Goal: Use online tool/utility: Utilize a website feature to perform a specific function

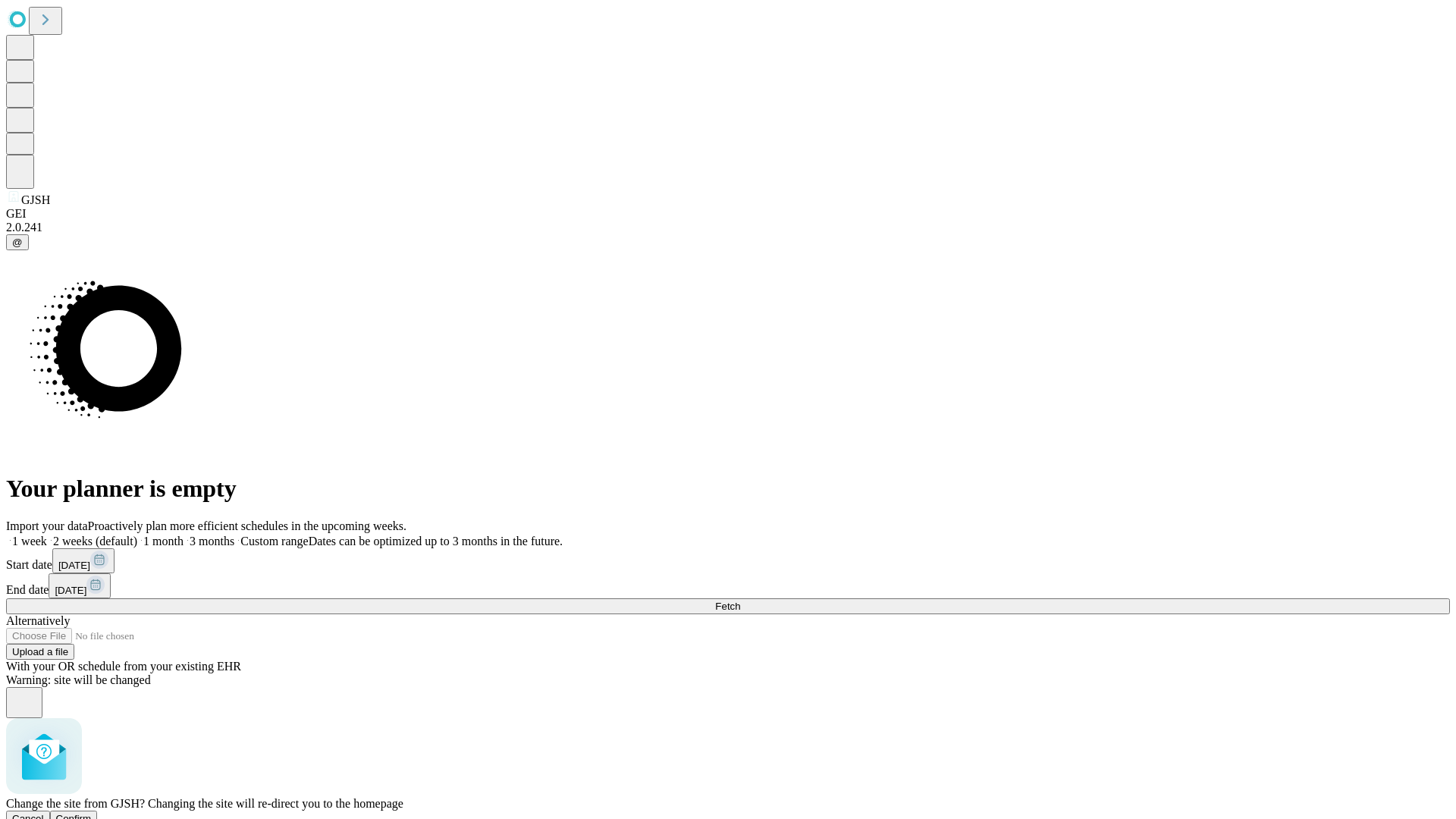
click at [92, 813] on span "Confirm" at bounding box center [73, 818] width 36 height 11
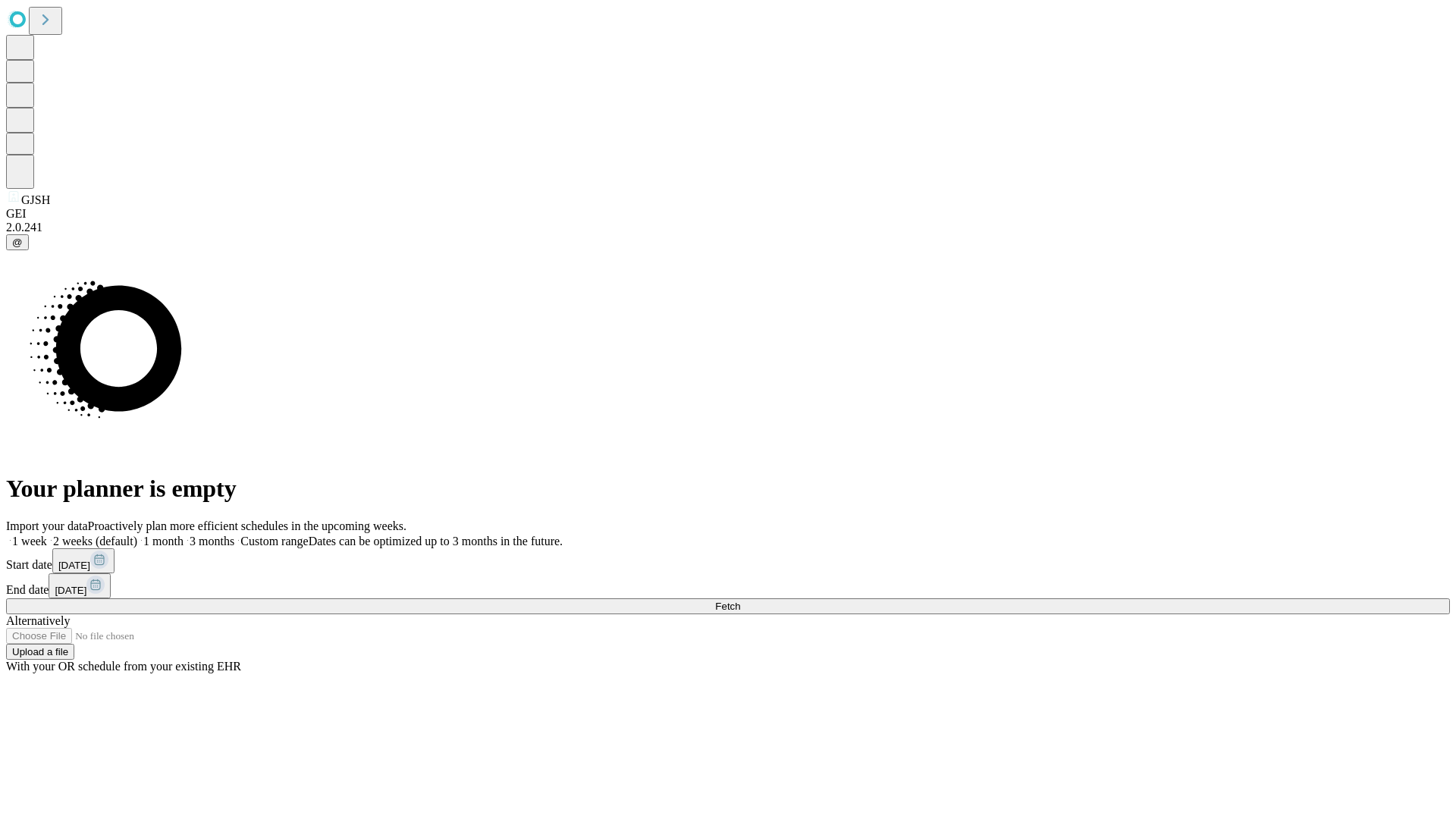
click at [47, 534] on label "1 week" at bounding box center [27, 541] width 41 height 13
click at [740, 600] on span "Fetch" at bounding box center [727, 606] width 25 height 11
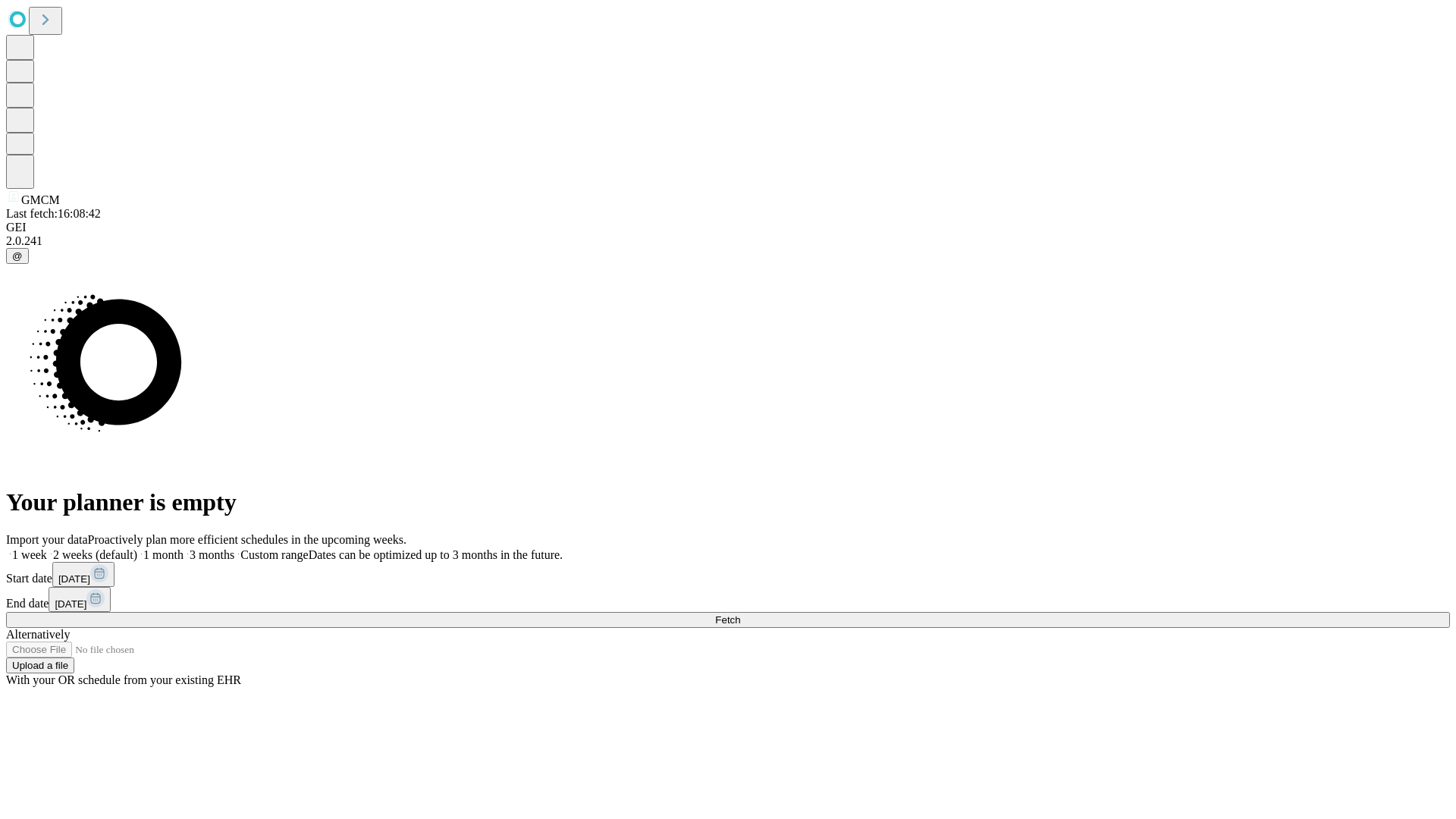
click at [47, 548] on label "1 week" at bounding box center [27, 555] width 41 height 13
click at [740, 614] on span "Fetch" at bounding box center [727, 620] width 25 height 11
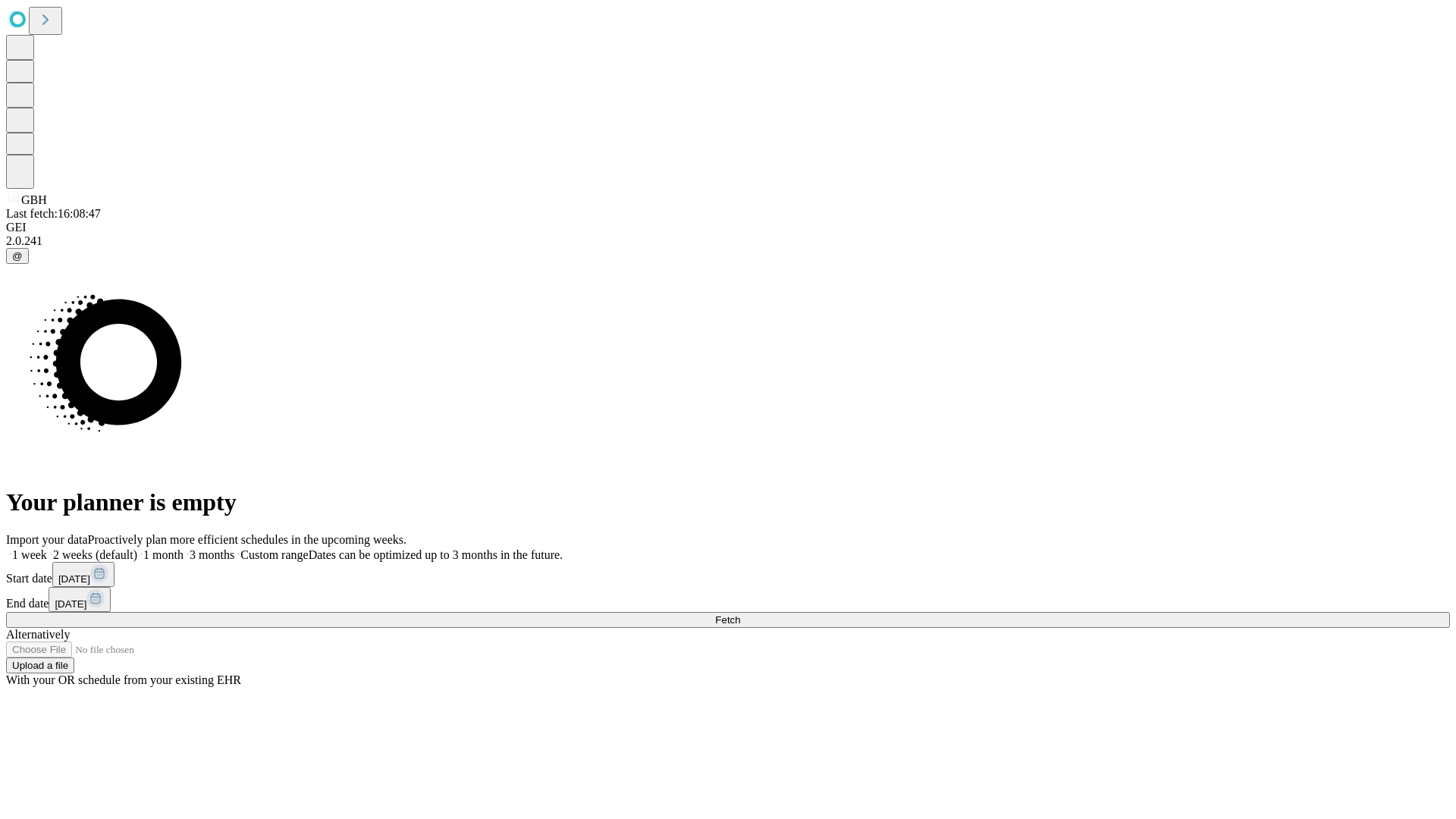
click at [47, 548] on label "1 week" at bounding box center [27, 555] width 41 height 13
click at [740, 614] on span "Fetch" at bounding box center [727, 620] width 25 height 11
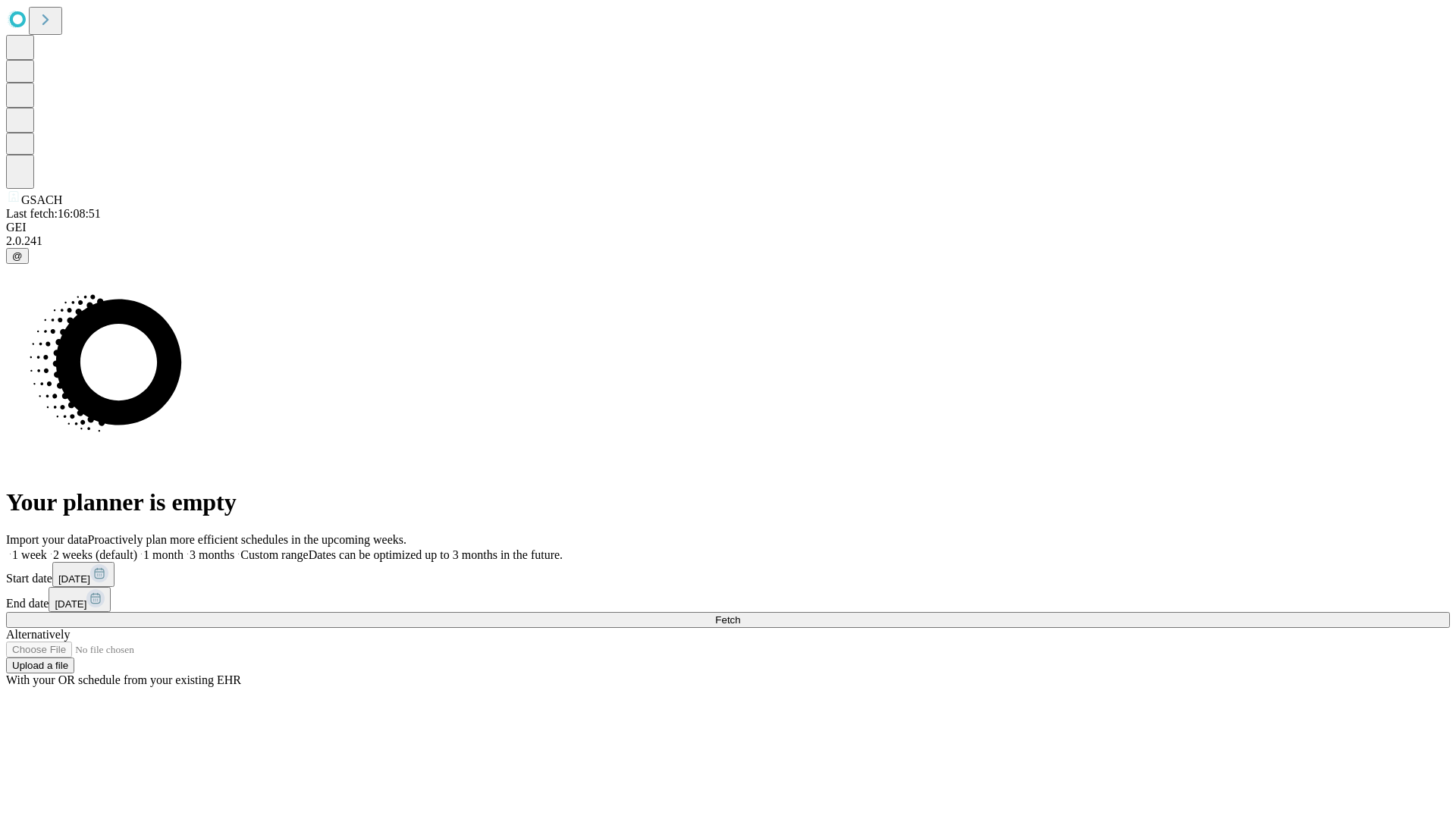
click at [47, 548] on label "1 week" at bounding box center [27, 555] width 41 height 13
click at [740, 614] on span "Fetch" at bounding box center [727, 620] width 25 height 11
click at [47, 548] on label "1 week" at bounding box center [27, 555] width 41 height 13
click at [740, 614] on span "Fetch" at bounding box center [727, 620] width 25 height 11
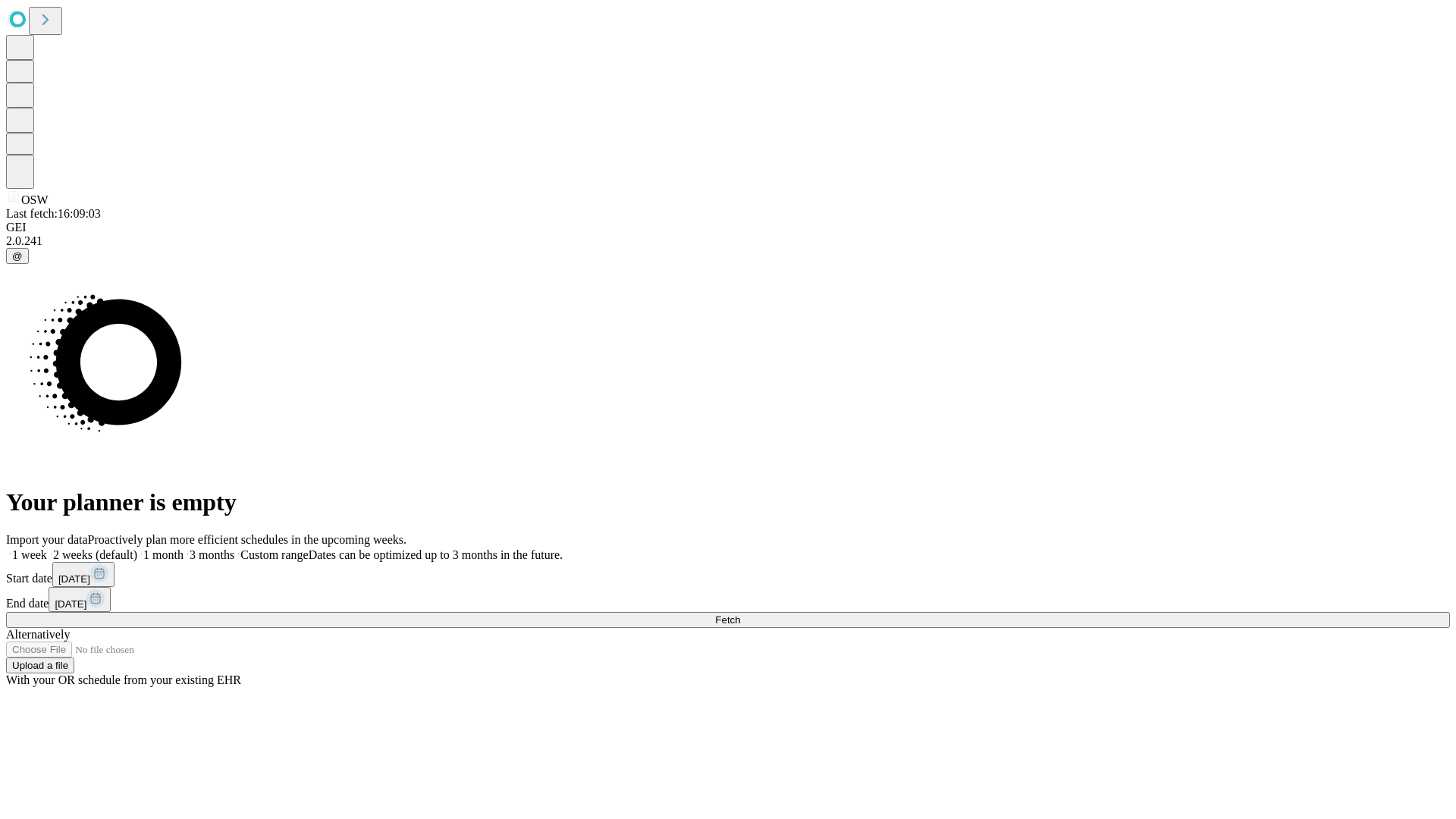
click at [47, 548] on label "1 week" at bounding box center [27, 555] width 41 height 13
click at [740, 614] on span "Fetch" at bounding box center [727, 620] width 25 height 11
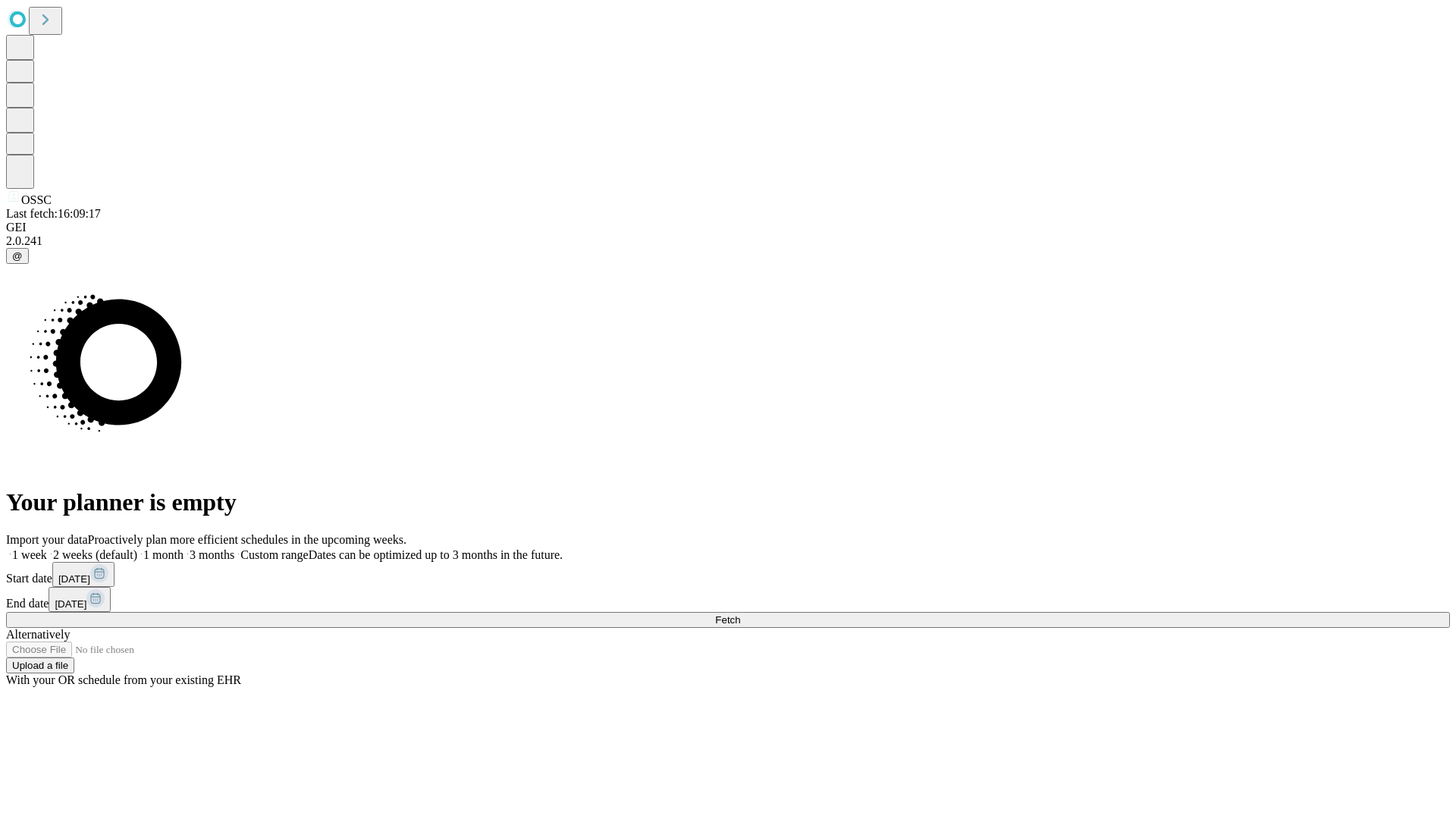
click at [47, 548] on label "1 week" at bounding box center [27, 555] width 41 height 13
click at [740, 614] on span "Fetch" at bounding box center [727, 620] width 25 height 11
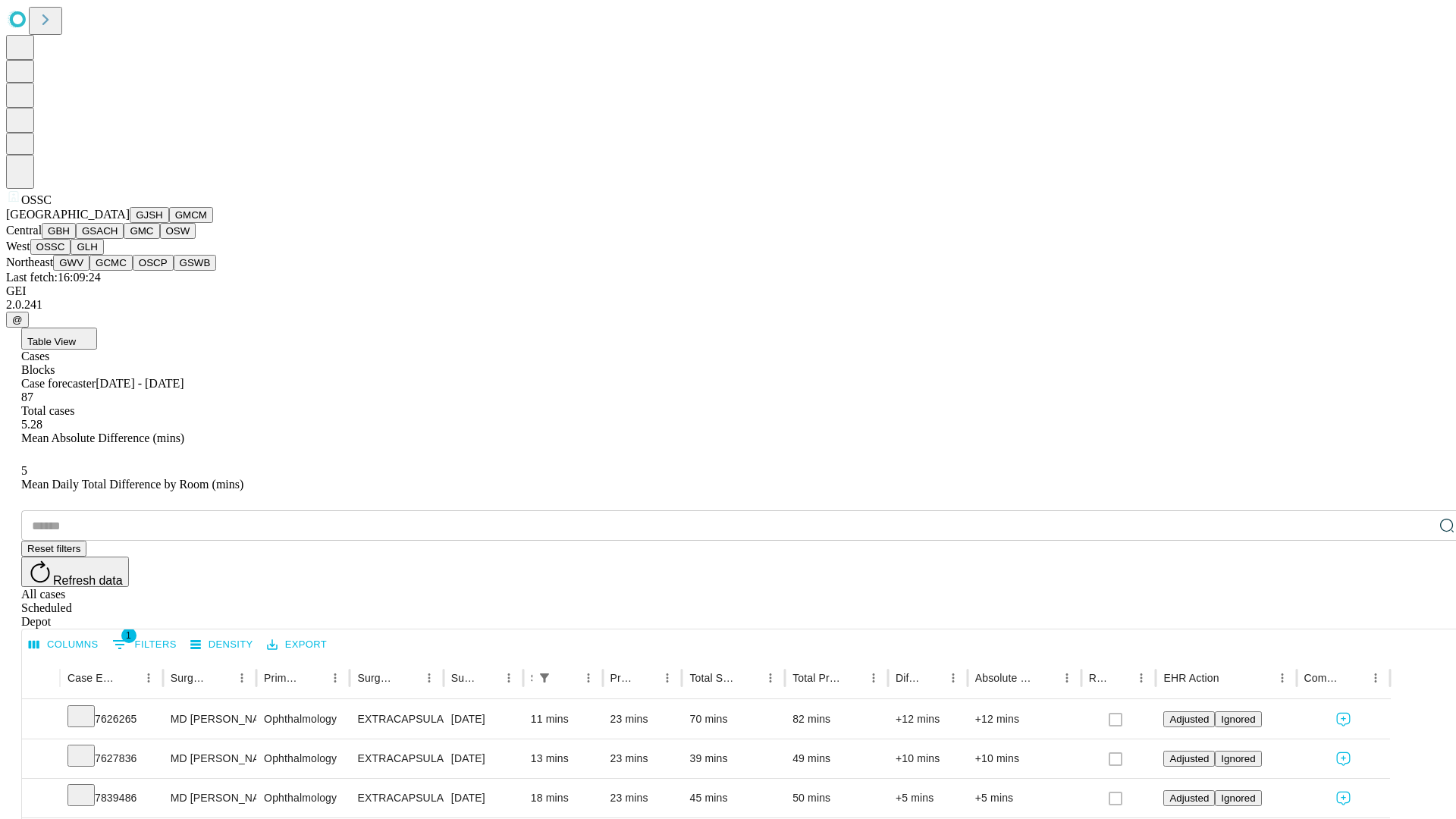
click at [103, 254] on button "GLH" at bounding box center [87, 246] width 33 height 16
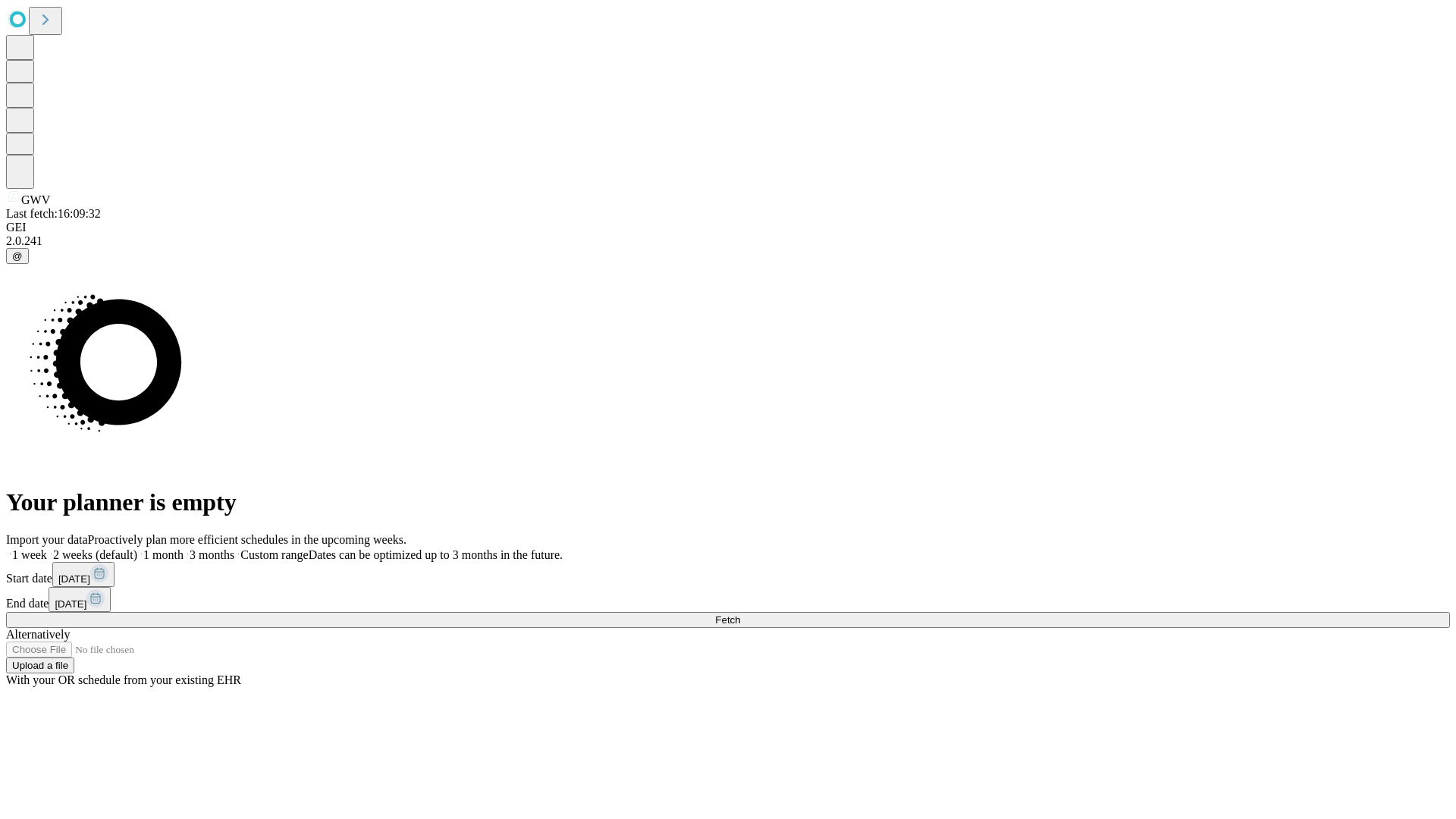
click at [47, 548] on label "1 week" at bounding box center [27, 555] width 41 height 13
click at [740, 614] on span "Fetch" at bounding box center [727, 620] width 25 height 11
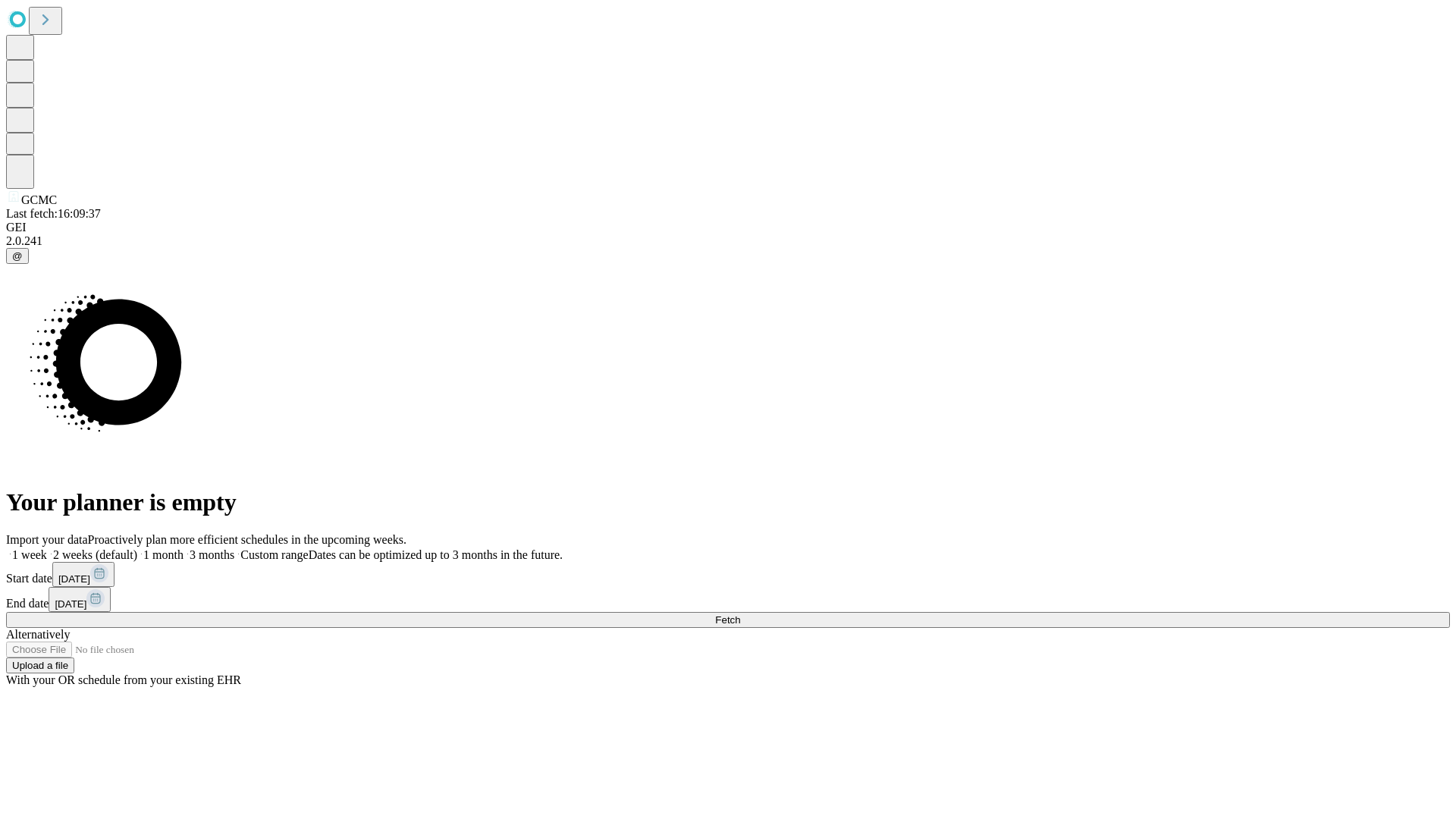
click at [47, 548] on label "1 week" at bounding box center [27, 555] width 41 height 13
click at [740, 614] on span "Fetch" at bounding box center [727, 620] width 25 height 11
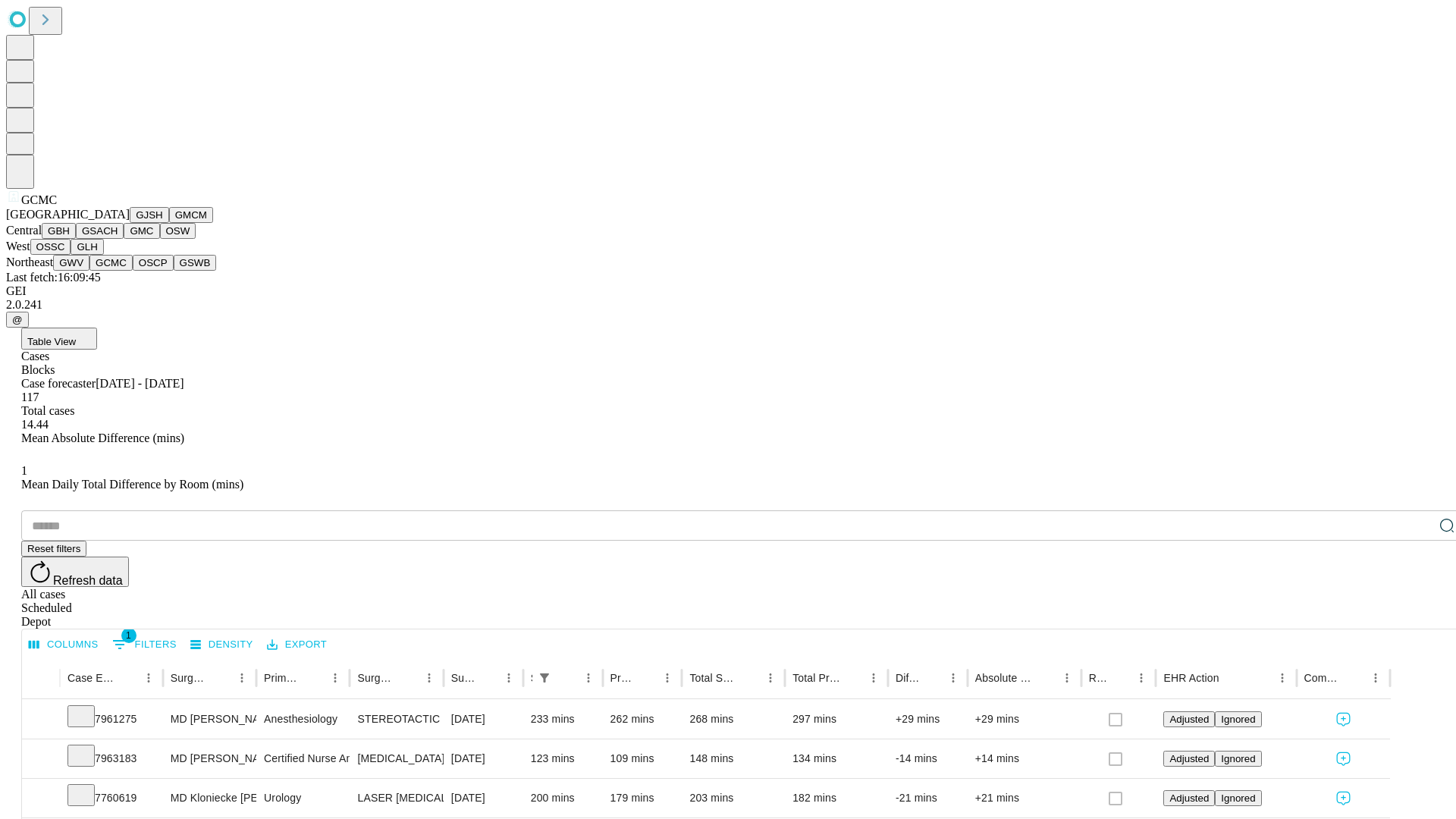
click at [133, 271] on button "OSCP" at bounding box center [153, 262] width 41 height 16
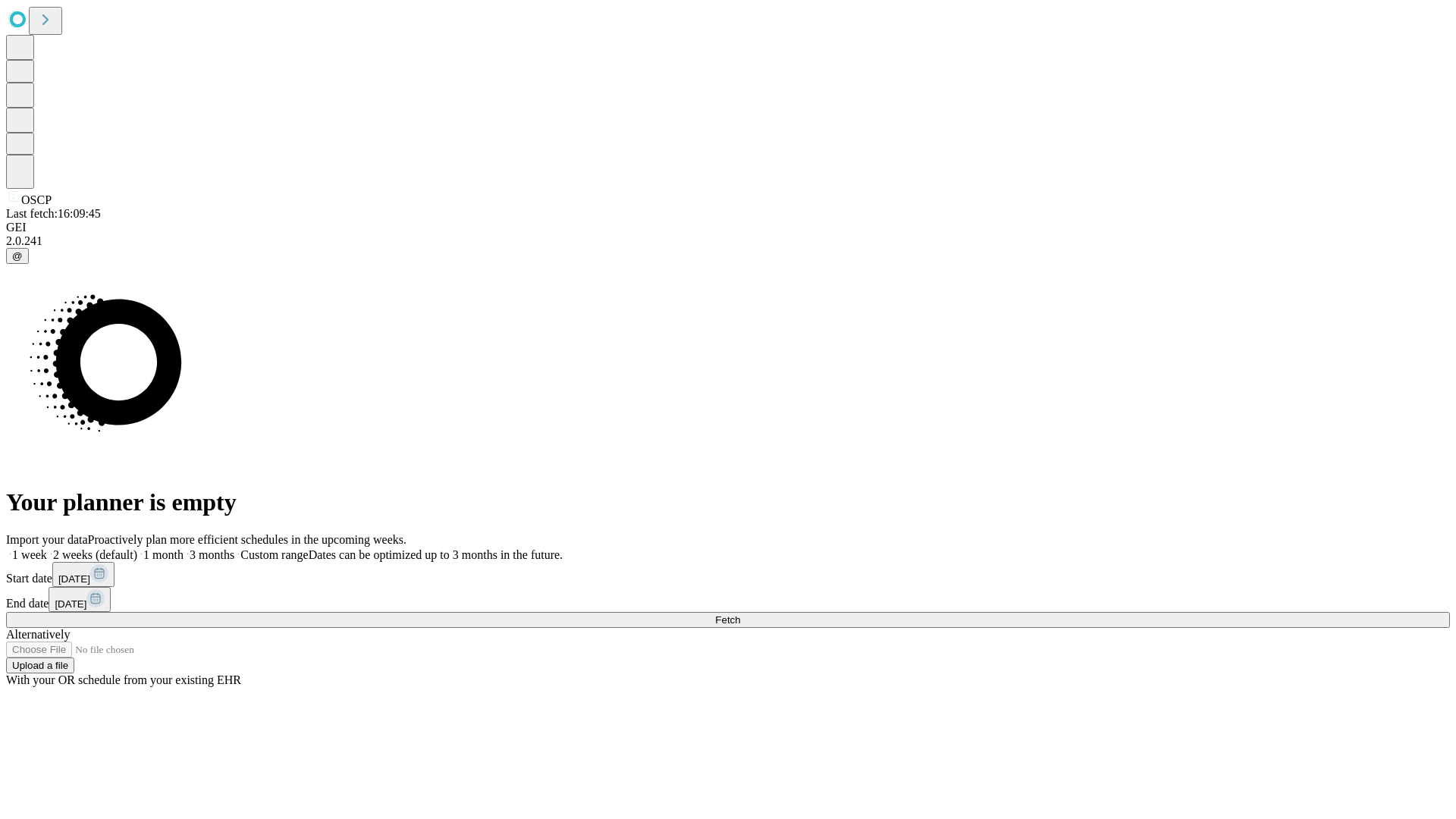
click at [47, 548] on label "1 week" at bounding box center [27, 555] width 41 height 13
click at [740, 614] on span "Fetch" at bounding box center [727, 620] width 25 height 11
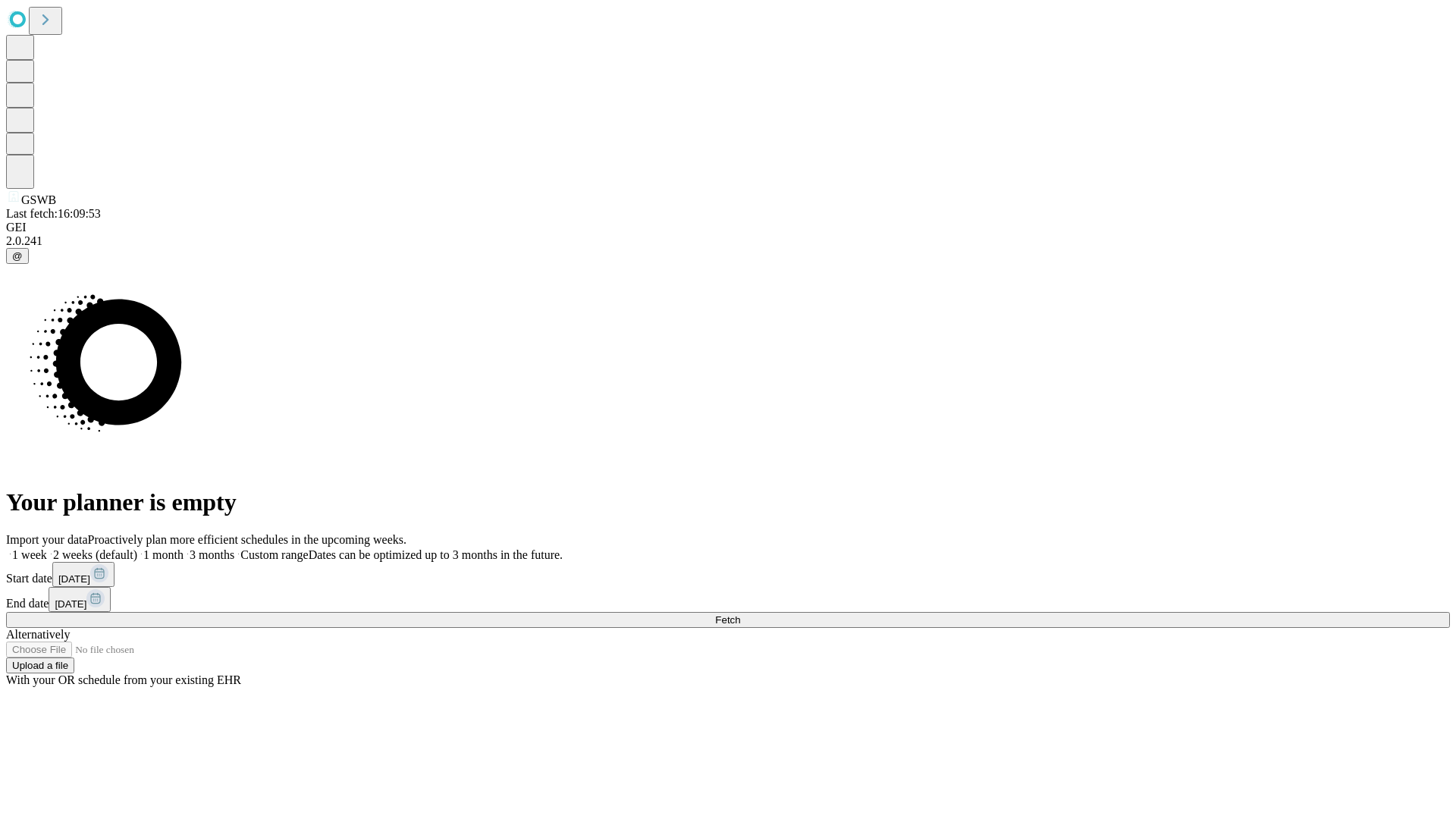
click at [47, 548] on label "1 week" at bounding box center [27, 555] width 41 height 13
click at [740, 614] on span "Fetch" at bounding box center [727, 620] width 25 height 11
